Goal: Register for event/course

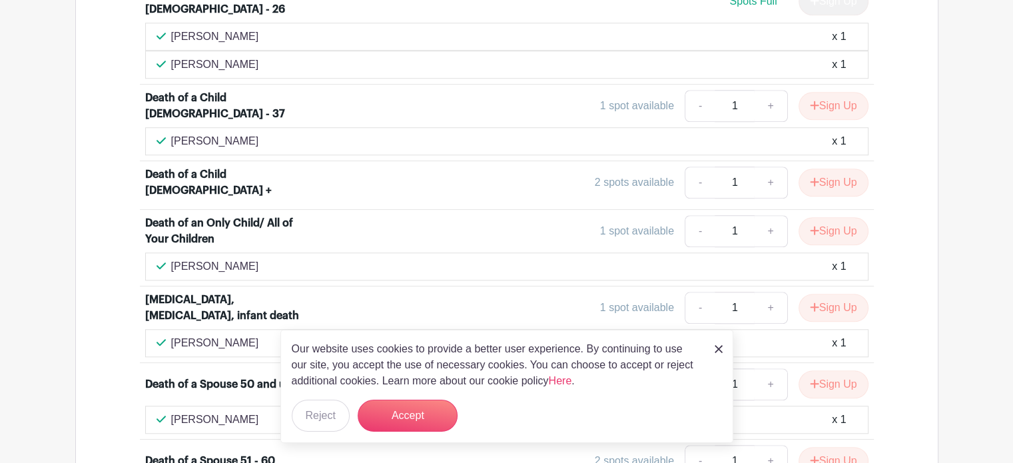
scroll to position [1199, 0]
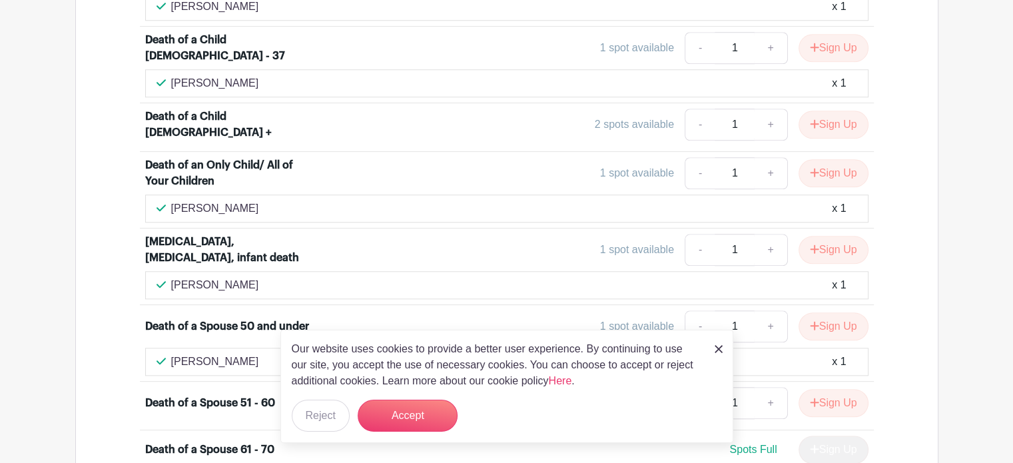
click at [721, 347] on img at bounding box center [718, 349] width 8 height 8
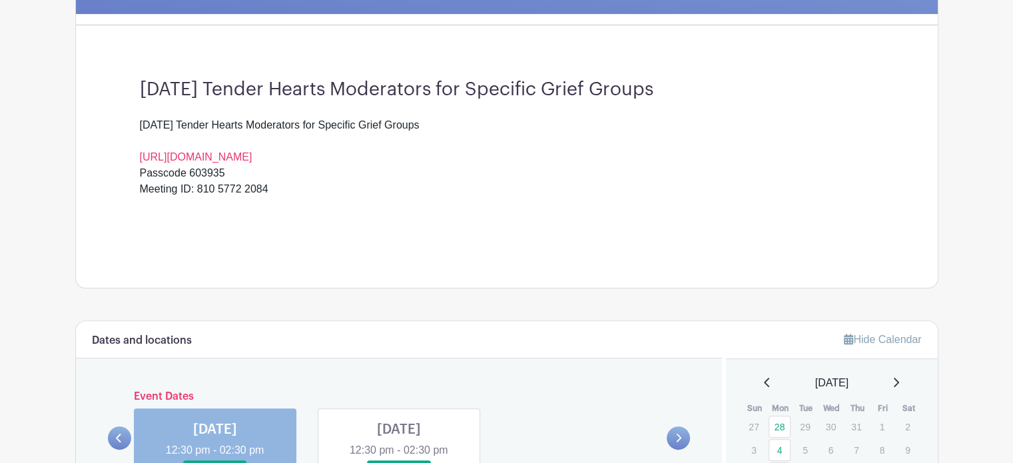
scroll to position [0, 0]
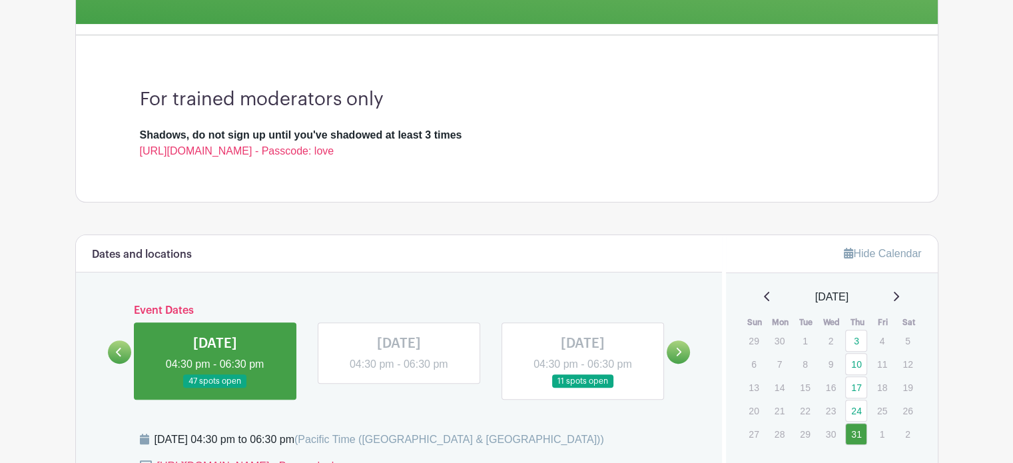
scroll to position [400, 0]
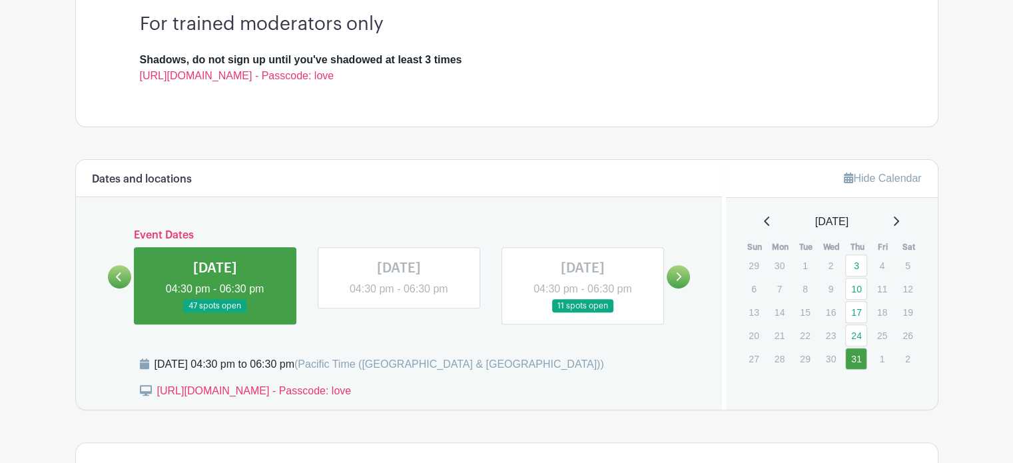
click at [681, 276] on link at bounding box center [678, 276] width 23 height 23
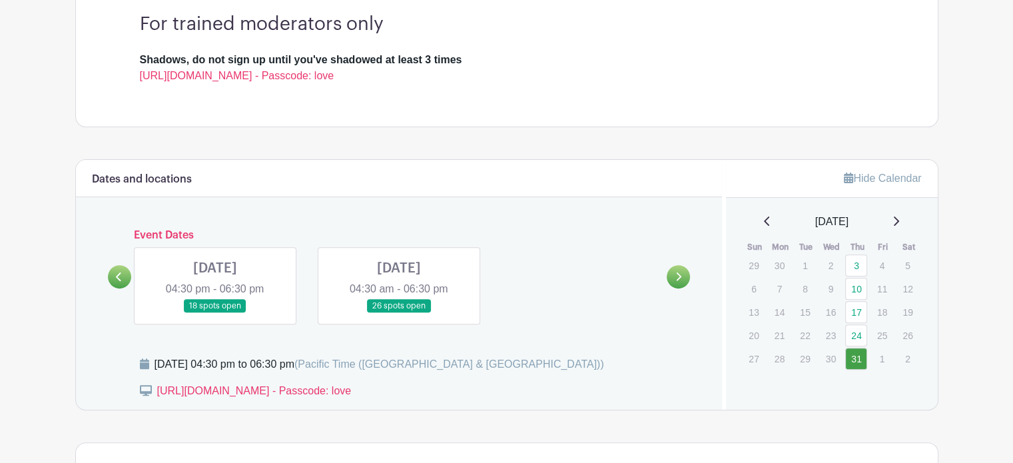
click at [215, 313] on link at bounding box center [215, 313] width 0 height 0
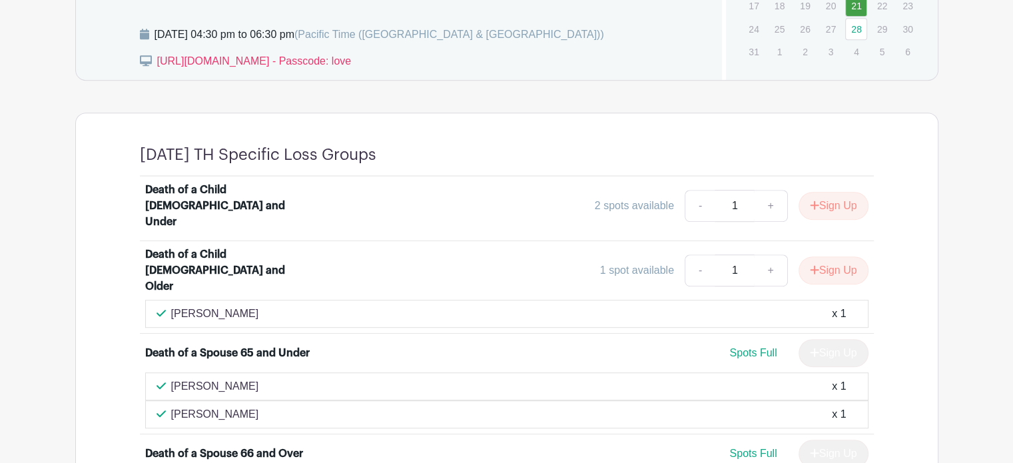
scroll to position [732, 0]
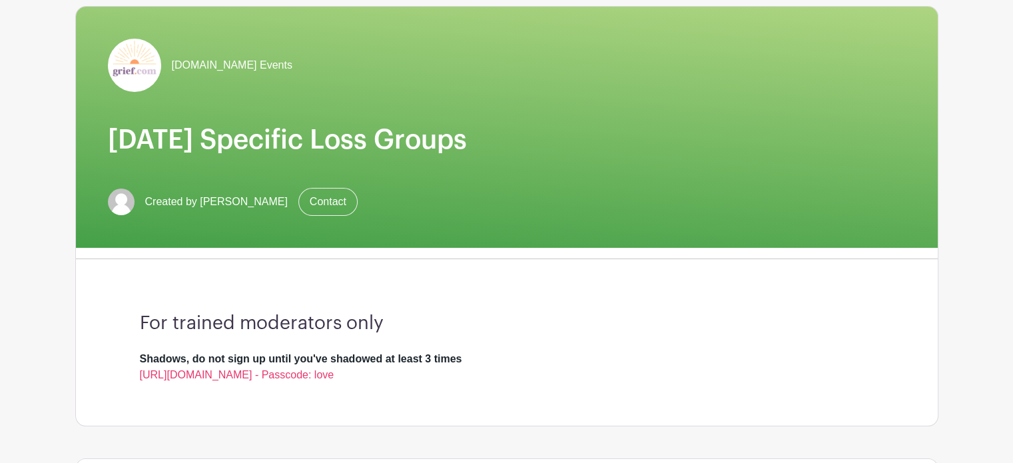
scroll to position [0, 0]
